Goal: Check status: Check status

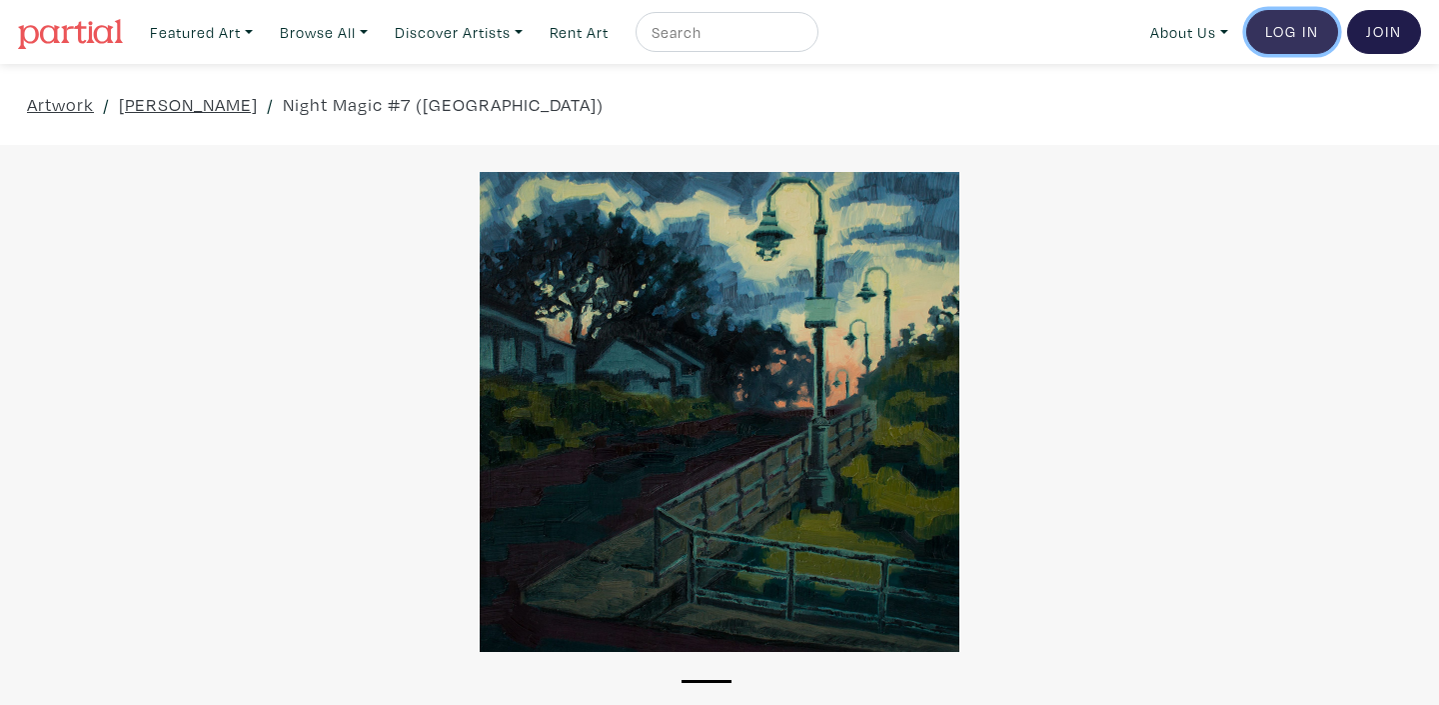
click at [1293, 35] on link "Log In" at bounding box center [1292, 32] width 92 height 44
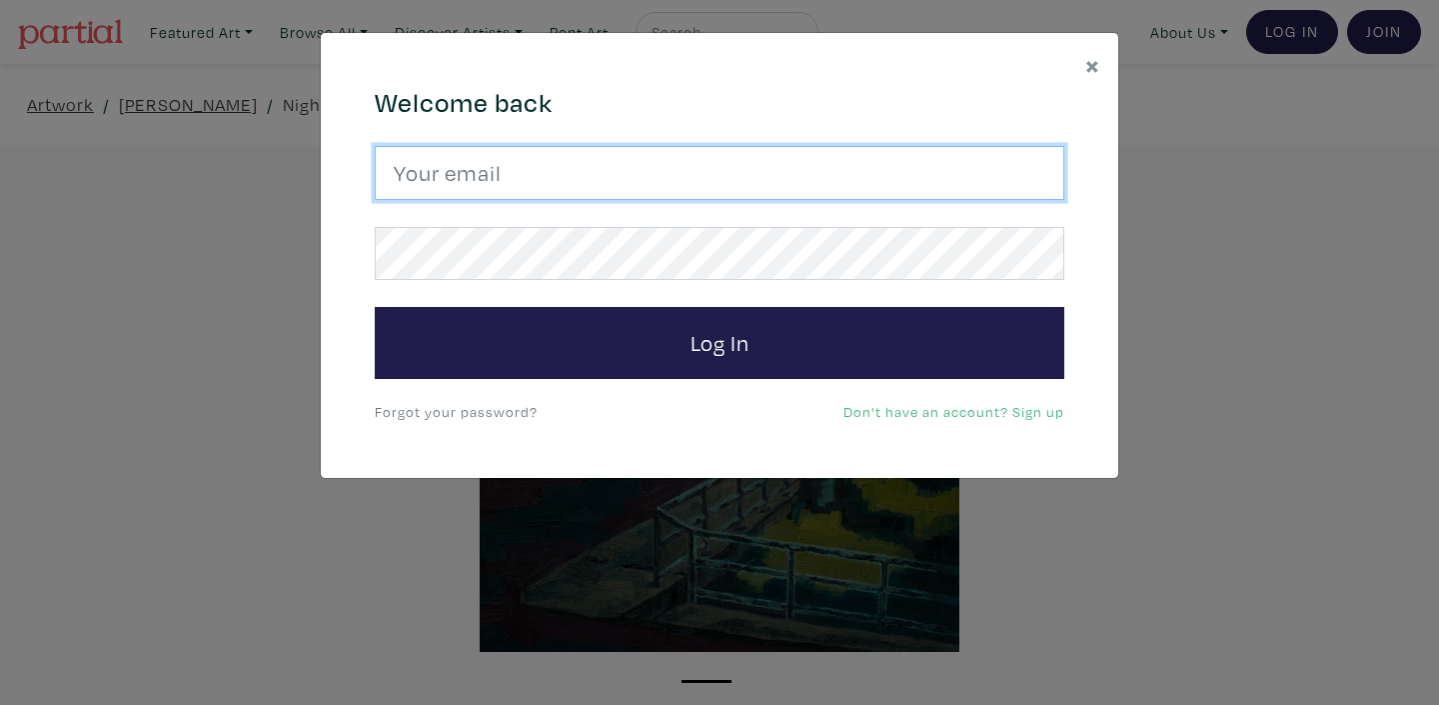
click at [649, 173] on input "email" at bounding box center [720, 173] width 690 height 54
type input "kuldeep_grewal@hotmail.com"
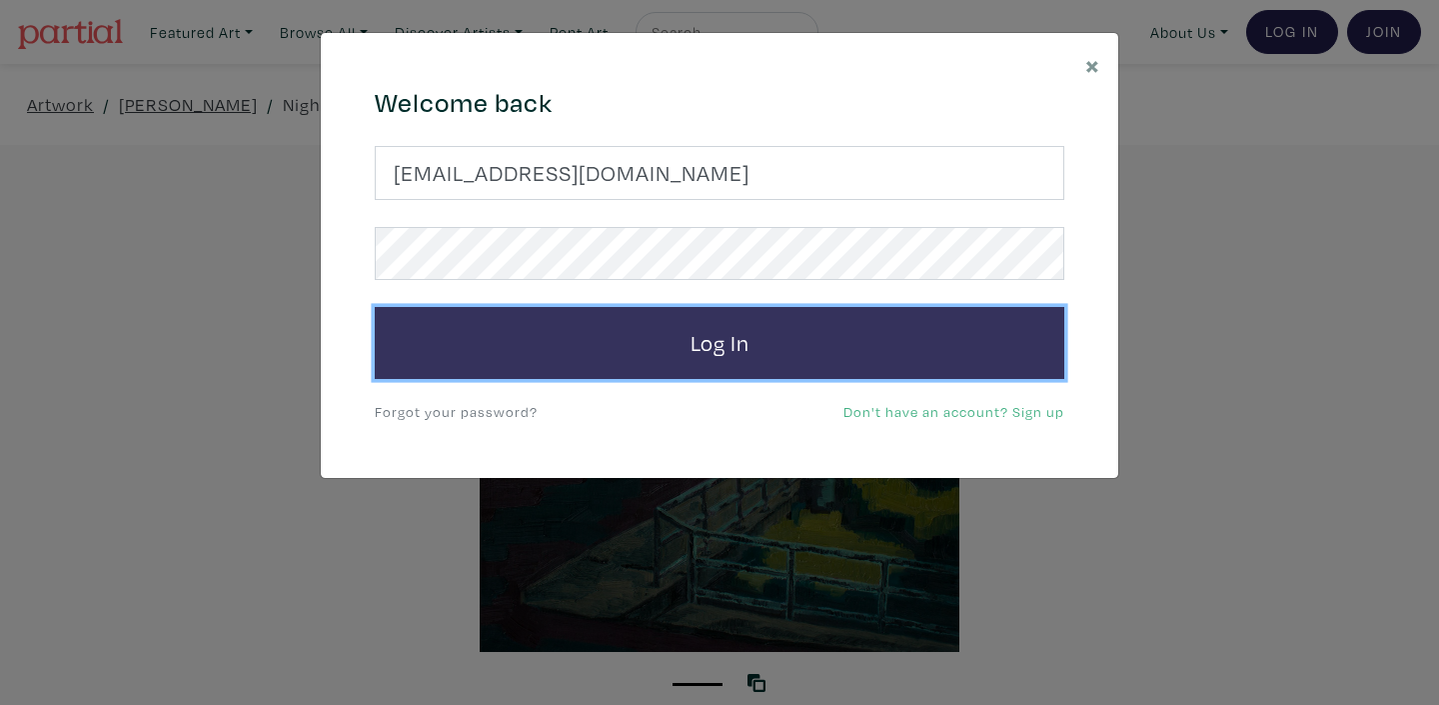
click at [739, 346] on button "Log In" at bounding box center [720, 343] width 690 height 72
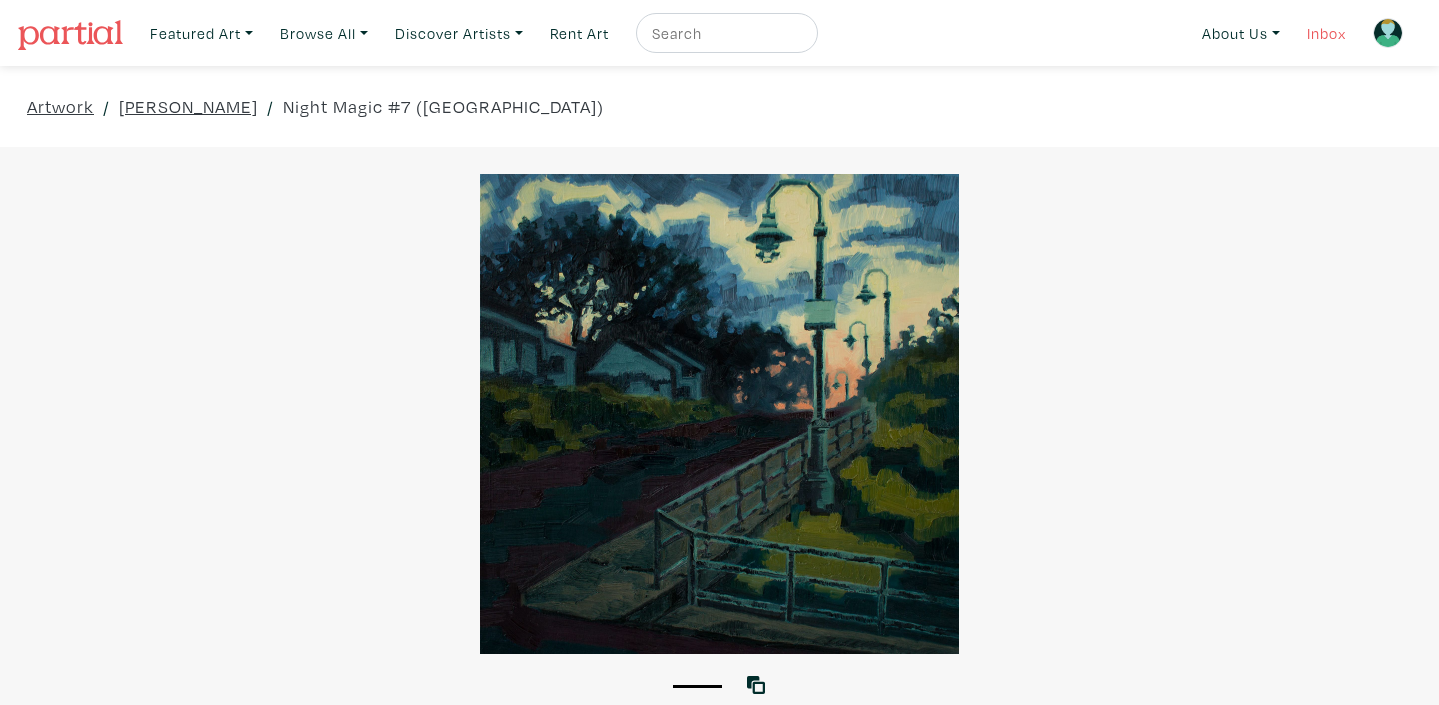
click at [1324, 33] on link "Inbox" at bounding box center [1326, 33] width 57 height 41
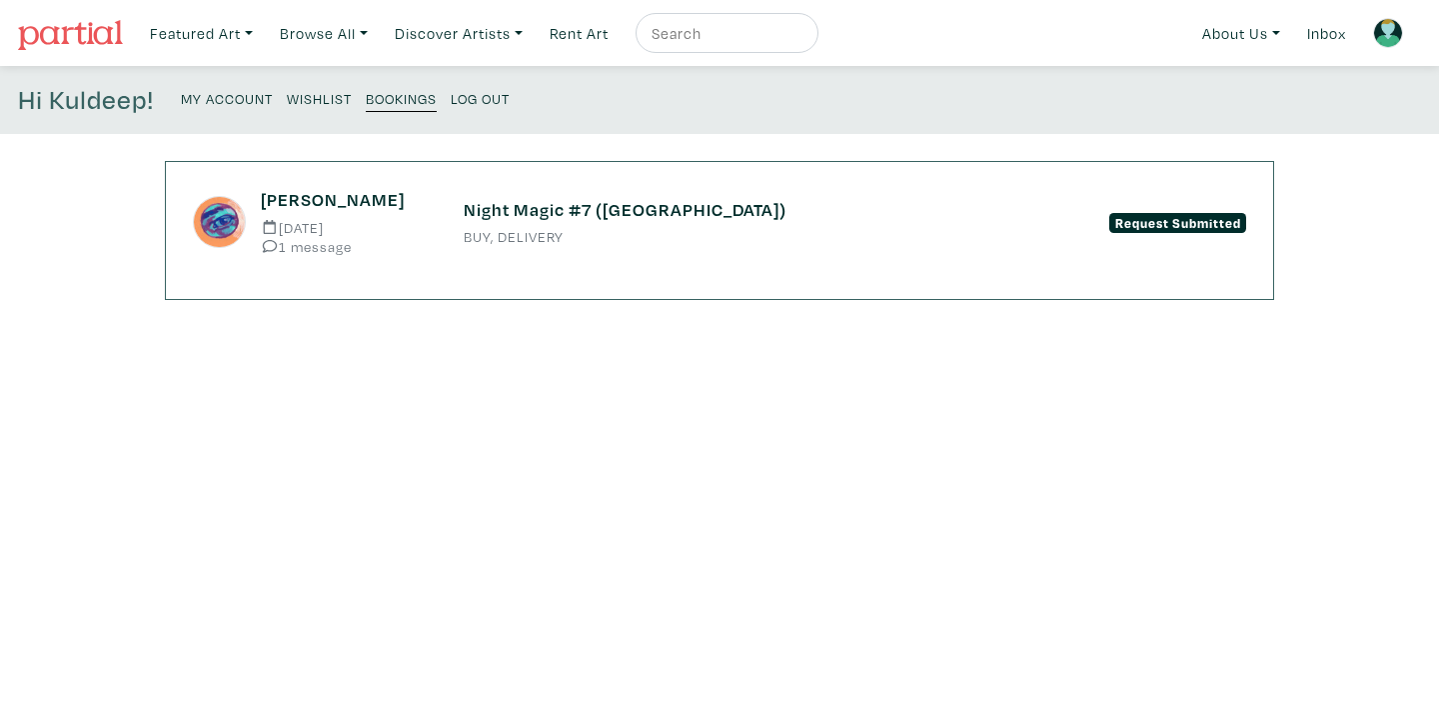
click at [613, 208] on h6 "Night Magic #7 ([GEOGRAPHIC_DATA])" at bounding box center [720, 210] width 512 height 22
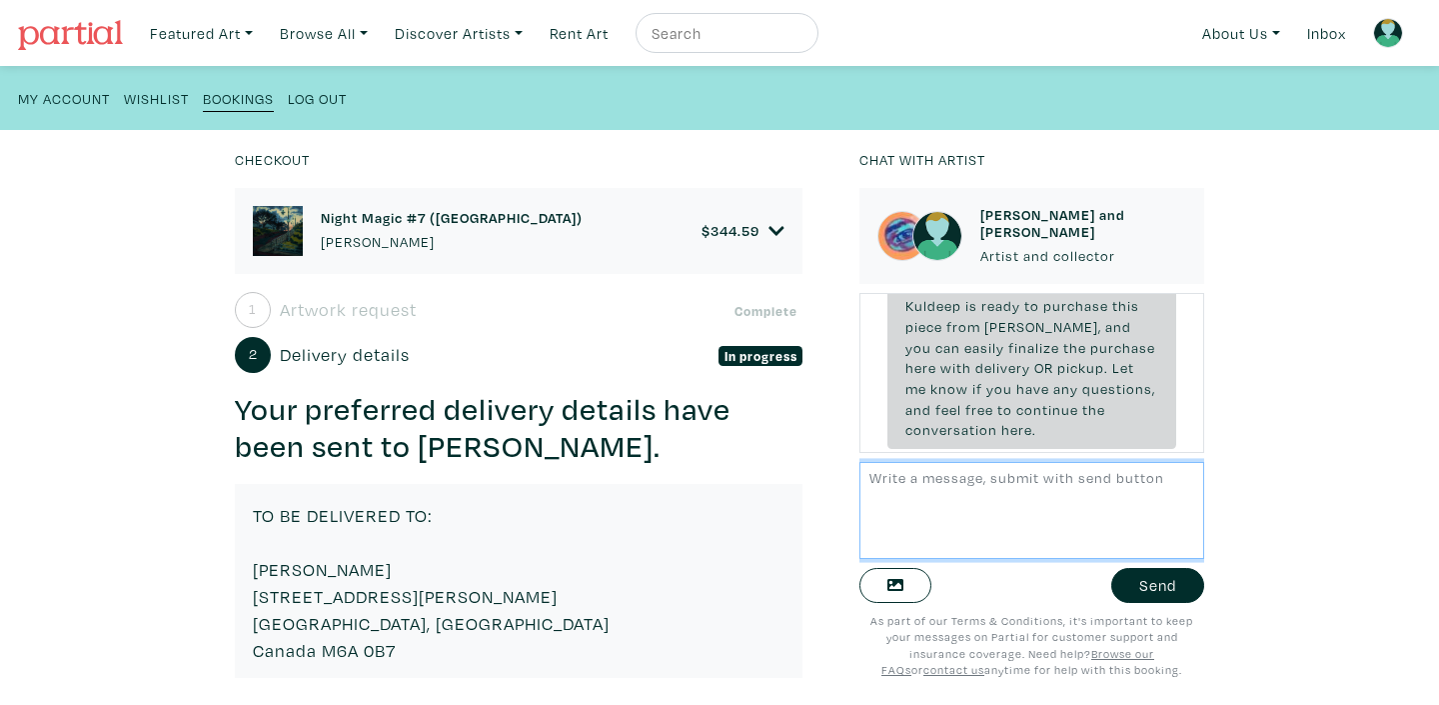
scroll to position [163, 0]
